Goal: Information Seeking & Learning: Learn about a topic

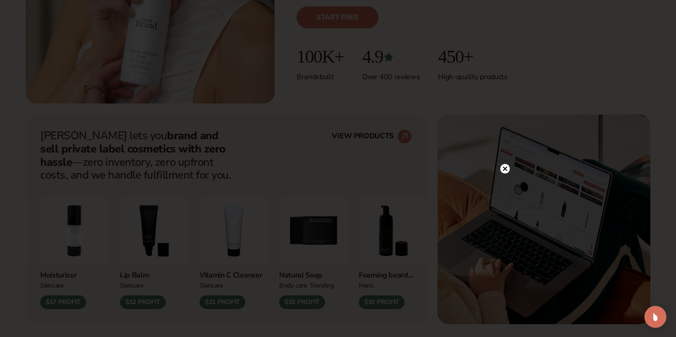
scroll to position [266, 0]
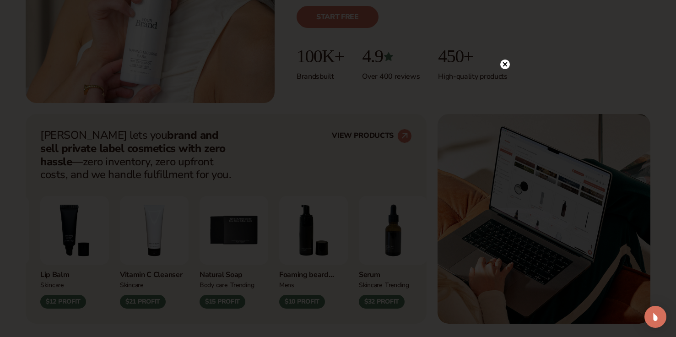
click at [507, 67] on circle at bounding box center [505, 64] width 10 height 10
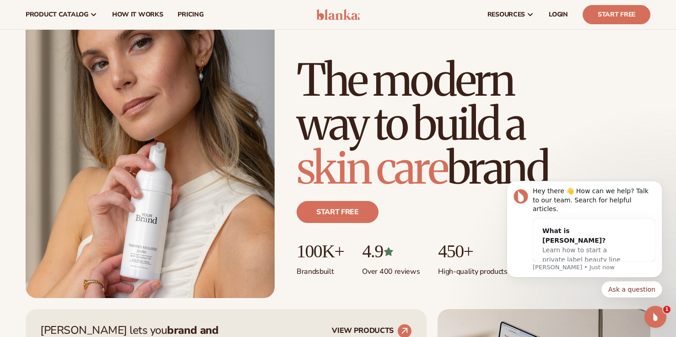
scroll to position [0, 0]
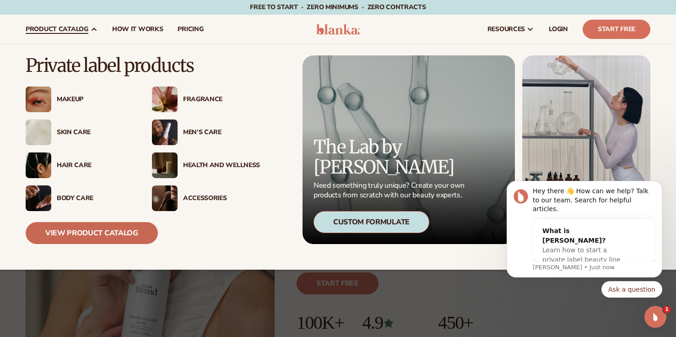
click at [129, 229] on link "View Product Catalog" at bounding box center [92, 233] width 132 height 22
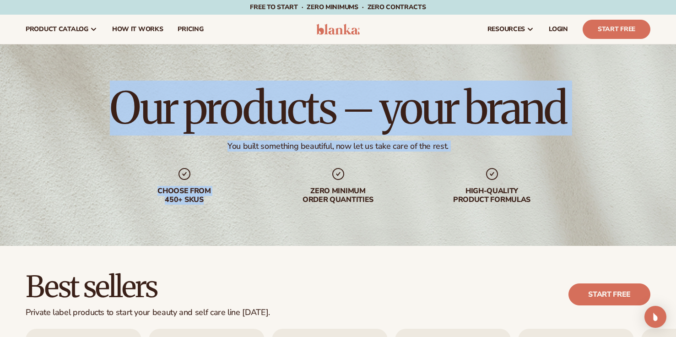
drag, startPoint x: 0, startPoint y: 0, endPoint x: 70, endPoint y: 110, distance: 130.6
click at [70, 111] on div "Our products – your brand You built something beautiful, now let us take care o…" at bounding box center [338, 144] width 676 height 201
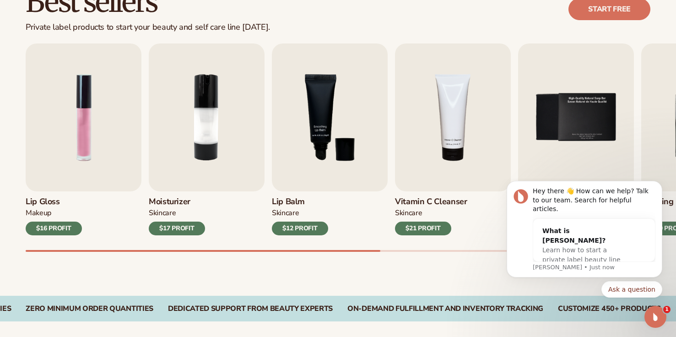
scroll to position [286, 0]
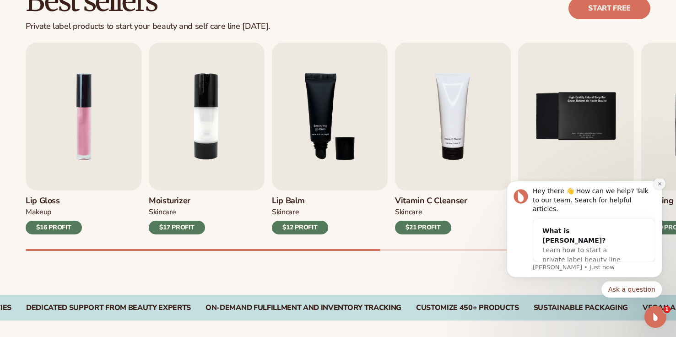
click at [661, 186] on icon "Dismiss notification" at bounding box center [659, 183] width 5 height 5
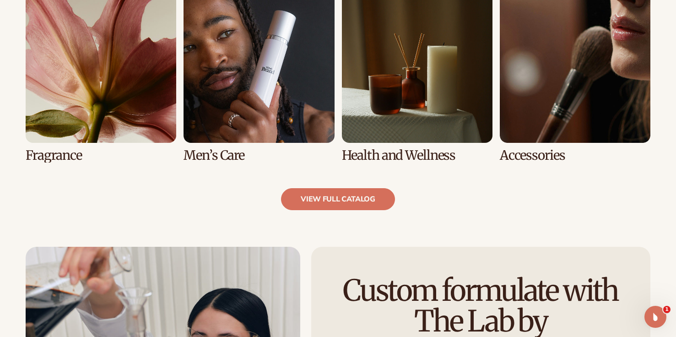
scroll to position [886, 0]
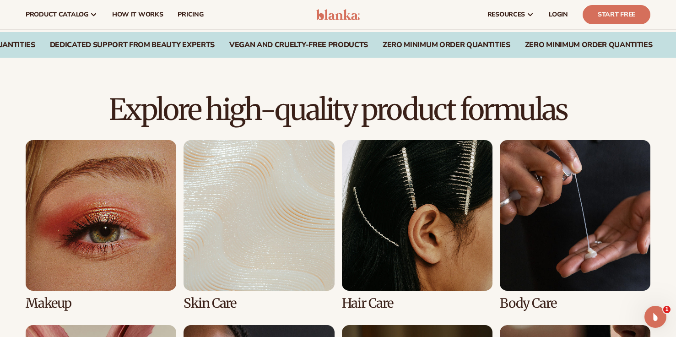
click at [539, 158] on link "4 / 8" at bounding box center [575, 225] width 150 height 170
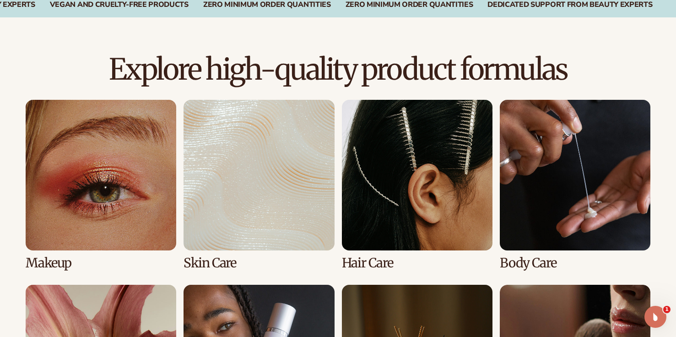
scroll to position [591, 0]
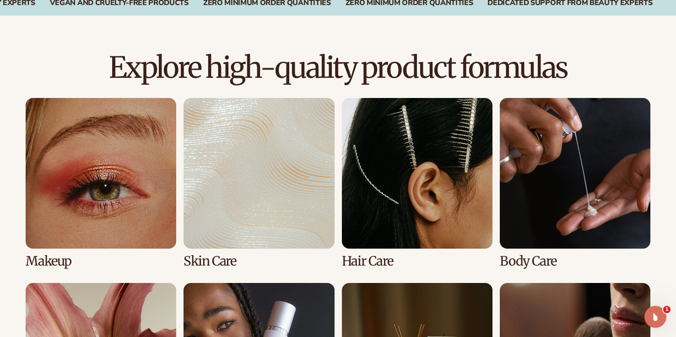
click at [246, 183] on link "2 / 8" at bounding box center [258, 183] width 150 height 170
click at [247, 183] on link "2 / 8" at bounding box center [258, 183] width 150 height 170
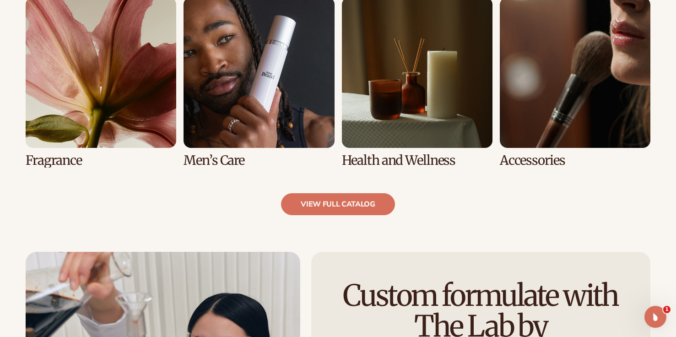
scroll to position [888, 0]
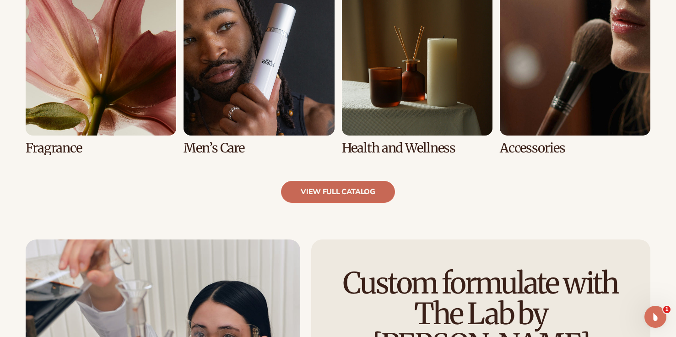
click at [336, 192] on link "view full catalog" at bounding box center [338, 192] width 114 height 22
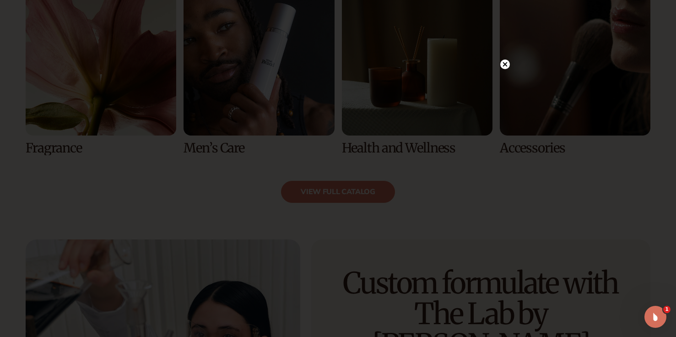
click at [506, 65] on icon at bounding box center [505, 64] width 10 height 10
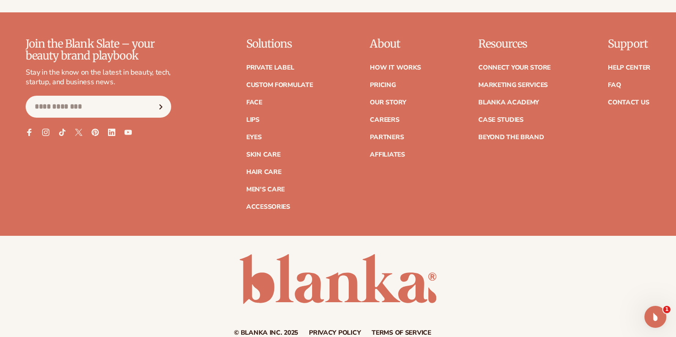
scroll to position [1702, 0]
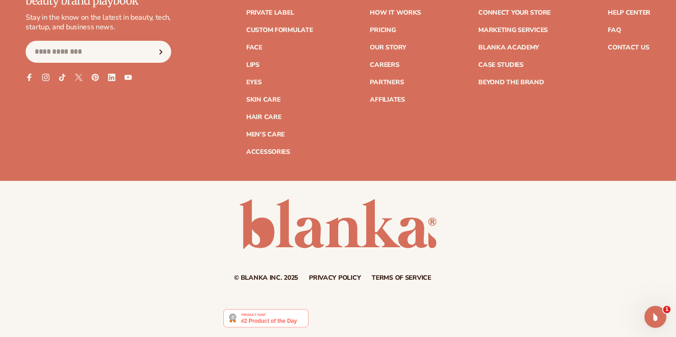
click at [270, 317] on img at bounding box center [265, 318] width 85 height 18
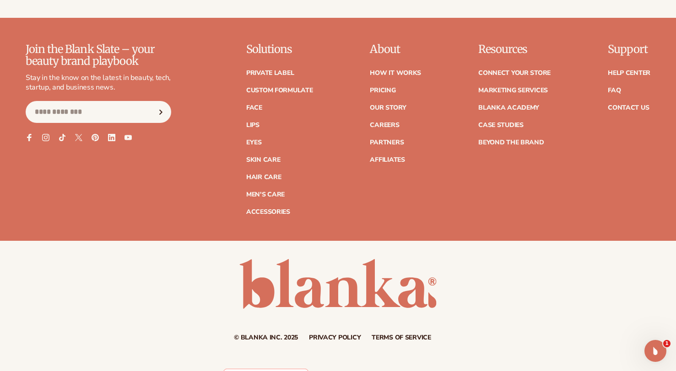
scroll to position [1654, 0]
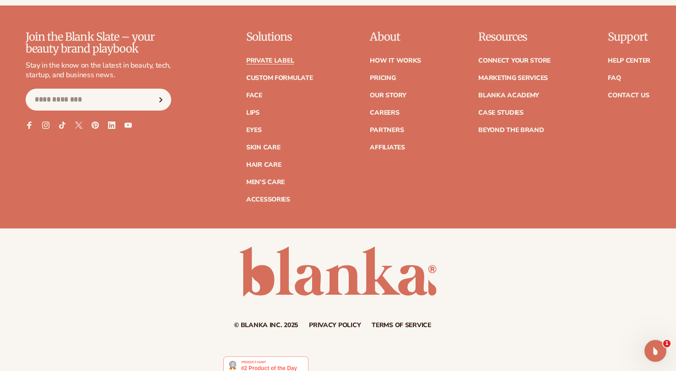
click at [278, 59] on link "Private label" at bounding box center [270, 61] width 48 height 6
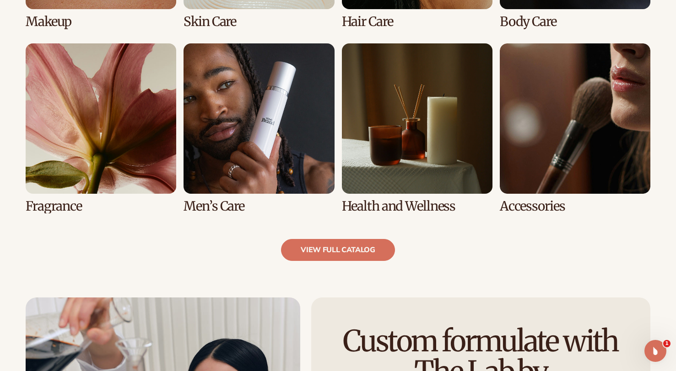
scroll to position [830, 0]
